Goal: Task Accomplishment & Management: Complete application form

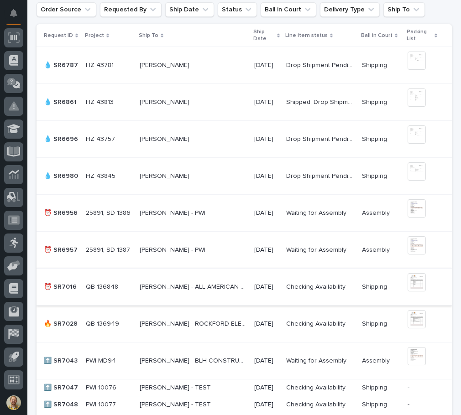
scroll to position [274, 0]
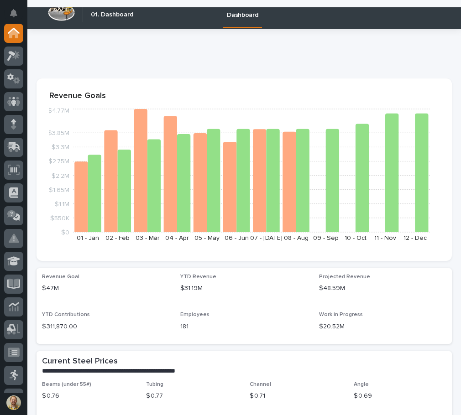
scroll to position [91, 0]
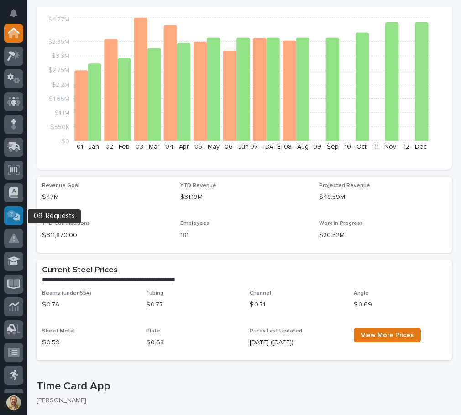
click at [17, 218] on icon at bounding box center [13, 215] width 13 height 10
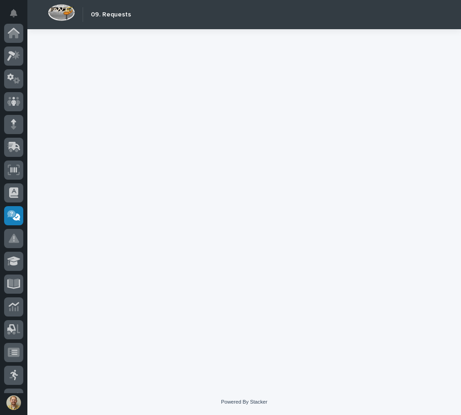
scroll to position [132, 0]
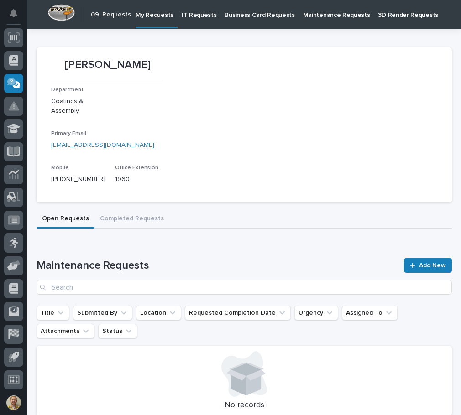
scroll to position [91, 0]
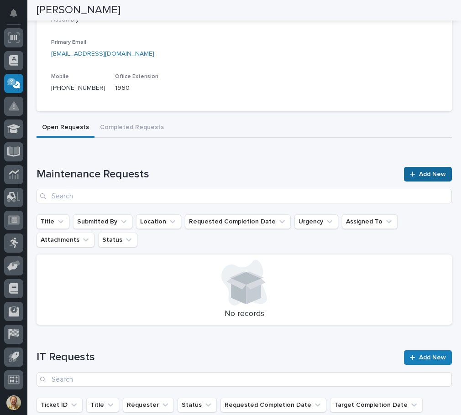
click at [428, 176] on span "Add New" at bounding box center [432, 174] width 27 height 6
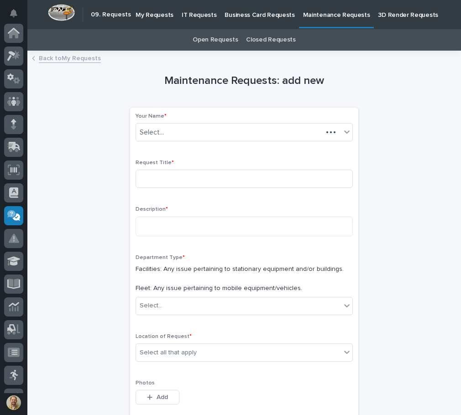
scroll to position [132, 0]
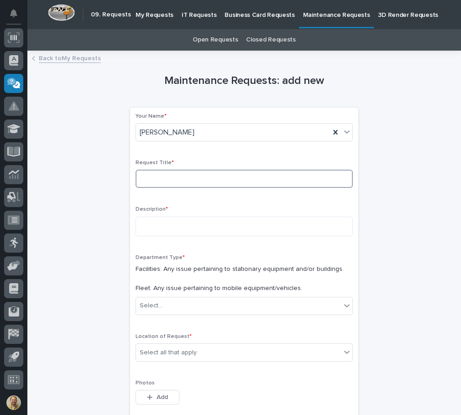
click at [180, 182] on input at bounding box center [243, 179] width 217 height 18
type input "Chain to Secure my ladder to the pallet rack"
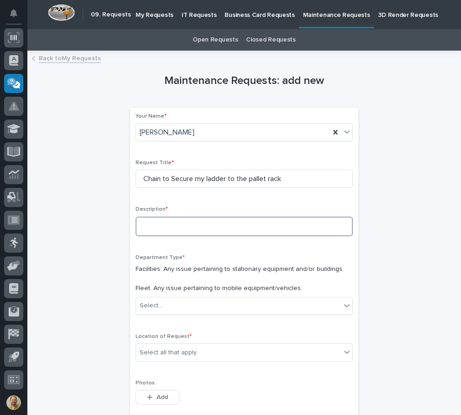
click at [234, 231] on textarea at bounding box center [243, 227] width 217 height 20
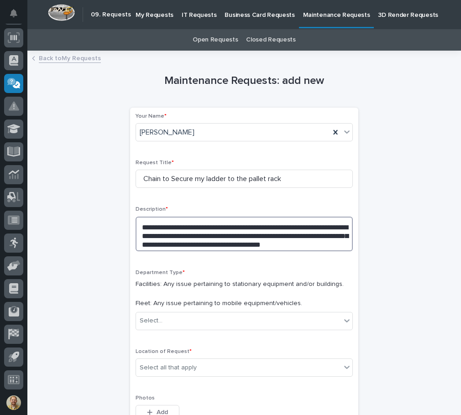
click at [182, 234] on textarea "**********" at bounding box center [243, 234] width 217 height 35
click at [277, 240] on textarea "**********" at bounding box center [243, 234] width 217 height 35
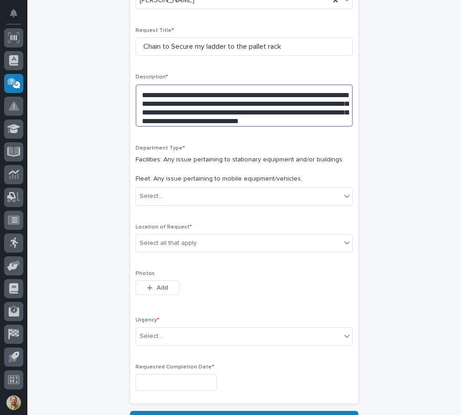
scroll to position [137, 0]
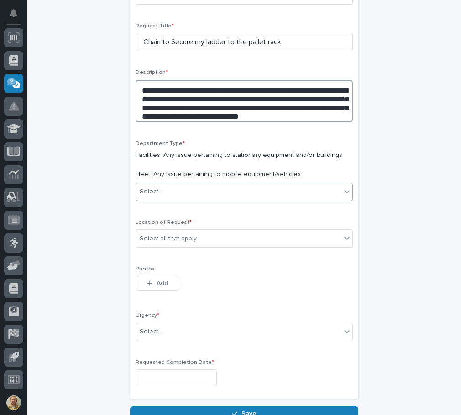
type textarea "**********"
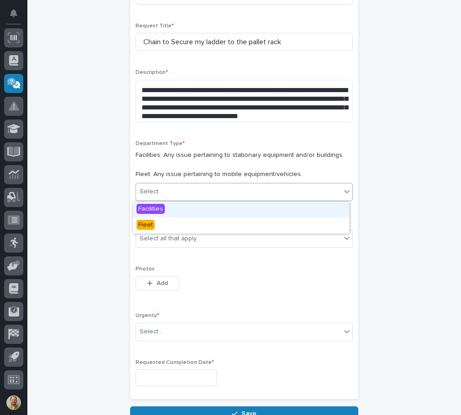
click at [261, 198] on div "Select..." at bounding box center [238, 191] width 205 height 15
click at [249, 210] on div "Facilities" at bounding box center [241, 210] width 216 height 16
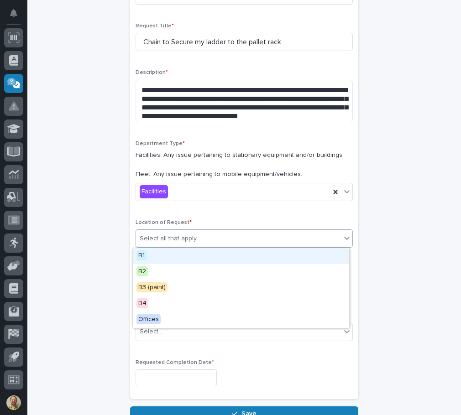
click at [230, 229] on div "Select all that apply" at bounding box center [243, 238] width 217 height 18
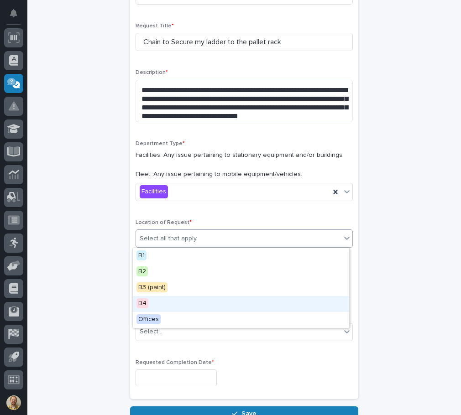
click at [163, 302] on div "B4" at bounding box center [241, 304] width 216 height 16
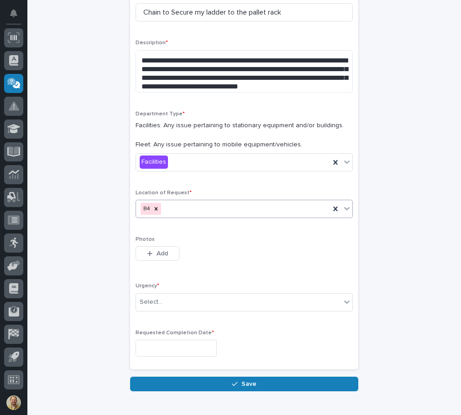
scroll to position [182, 0]
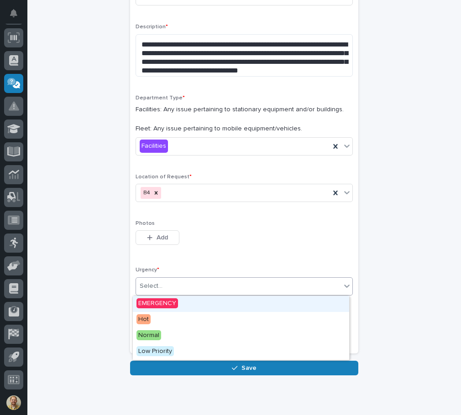
click at [167, 287] on div "Select..." at bounding box center [238, 286] width 205 height 15
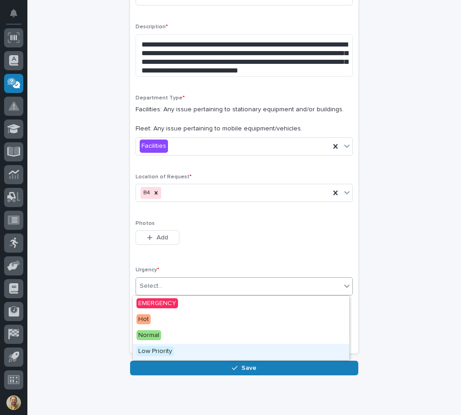
drag, startPoint x: 143, startPoint y: 343, endPoint x: 143, endPoint y: 349, distance: 5.5
click at [143, 349] on span "Low Priority" at bounding box center [154, 351] width 37 height 10
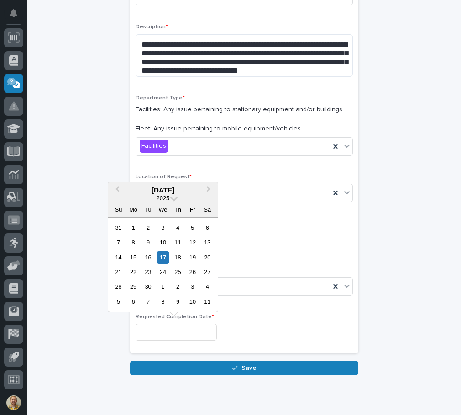
click at [165, 331] on input "text" at bounding box center [175, 332] width 81 height 17
click at [197, 260] on div "19" at bounding box center [192, 257] width 12 height 12
type input "**********"
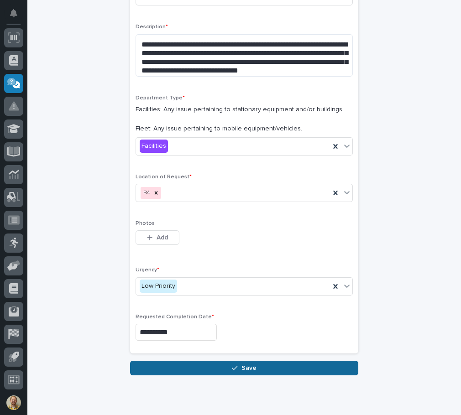
click at [259, 363] on button "Save" at bounding box center [244, 368] width 228 height 15
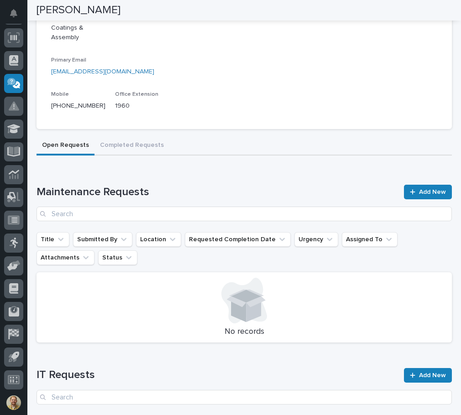
scroll to position [35, 0]
